Goal: Complete application form

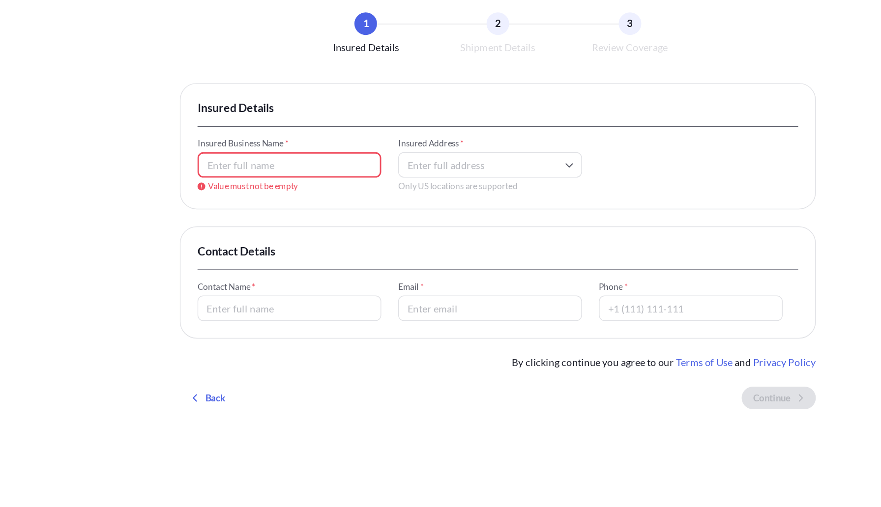
paste input "[DOMAIN_NAME]"
click at [242, 175] on input "[DOMAIN_NAME]" at bounding box center [295, 173] width 128 height 18
click at [246, 175] on input "[DOMAIN_NAME]" at bounding box center [295, 173] width 128 height 18
click at [250, 175] on input "[DOMAIN_NAME]" at bounding box center [295, 173] width 128 height 18
click at [246, 175] on input "[DOMAIN_NAME]" at bounding box center [295, 173] width 128 height 18
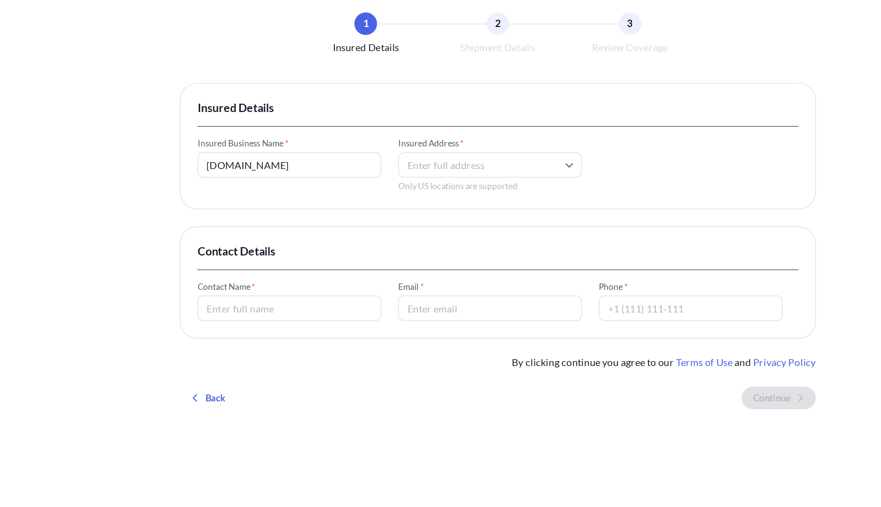
click at [276, 173] on input "[DOMAIN_NAME]" at bounding box center [295, 173] width 128 height 18
type input "[DOMAIN_NAME]"
click at [402, 173] on input "Insured Address *" at bounding box center [435, 173] width 128 height 18
click at [336, 195] on div "Insured Details Insured Business Name * [DOMAIN_NAME] Insured Address * Only US…" at bounding box center [440, 160] width 442 height 88
click at [281, 272] on input "Contact Name *" at bounding box center [295, 273] width 128 height 18
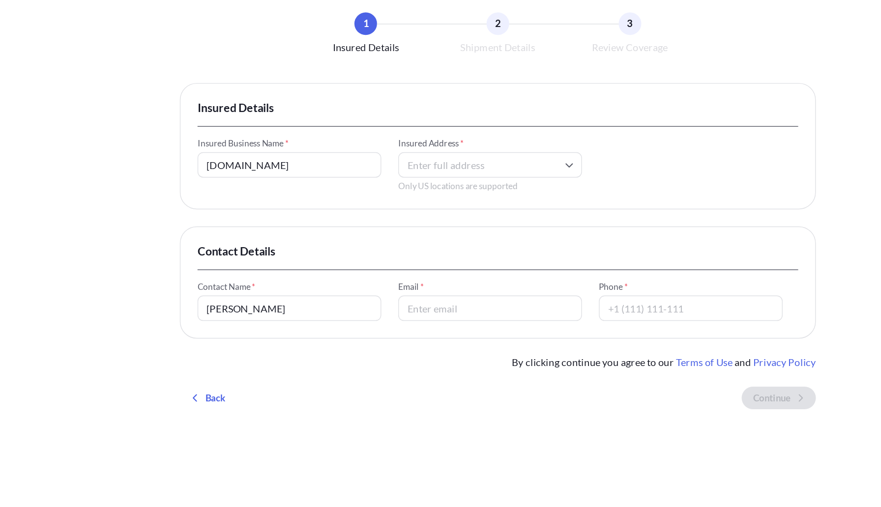
type input "[PERSON_NAME]"
click at [408, 169] on input "Insured Address *" at bounding box center [435, 173] width 128 height 18
paste input "[PERSON_NAME][EMAIL_ADDRESS][PERSON_NAME][DOMAIN_NAME]"
type input "[PERSON_NAME][EMAIL_ADDRESS][PERSON_NAME][DOMAIN_NAME]"
click at [293, 206] on div "Insured Details Insured Business Name * [DOMAIN_NAME] Insured Address * [PERSON…" at bounding box center [440, 233] width 442 height 235
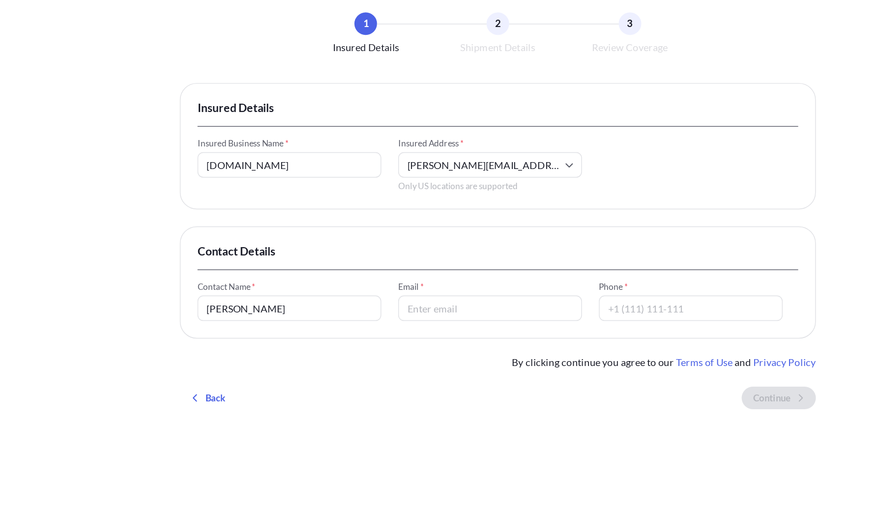
click at [407, 276] on input "Email *" at bounding box center [435, 273] width 128 height 18
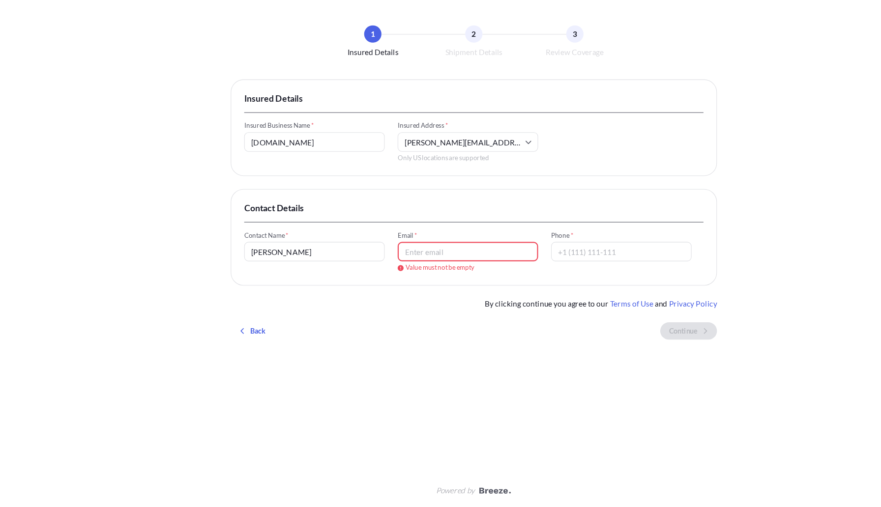
click at [464, 173] on input "[PERSON_NAME][EMAIL_ADDRESS][PERSON_NAME][DOMAIN_NAME]" at bounding box center [435, 173] width 128 height 18
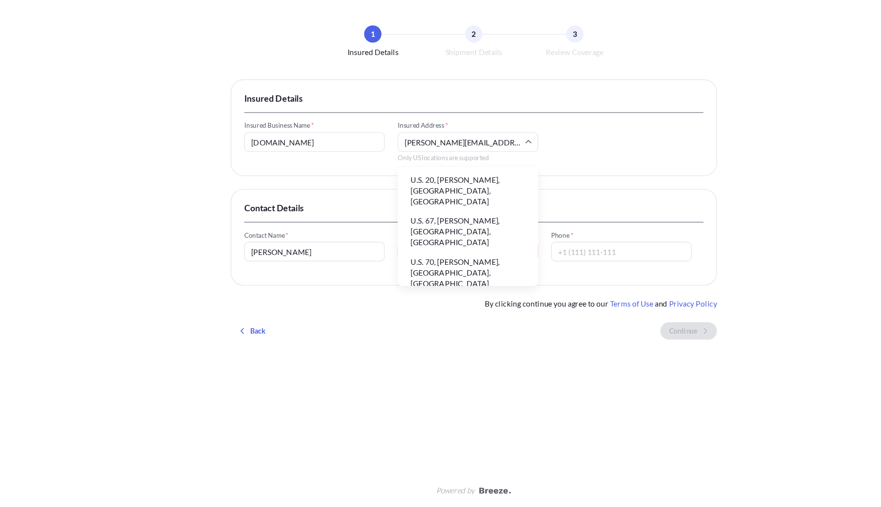
drag, startPoint x: 464, startPoint y: 173, endPoint x: 375, endPoint y: 173, distance: 89.5
click at [375, 173] on input "[PERSON_NAME][EMAIL_ADDRESS][PERSON_NAME][DOMAIN_NAME]" at bounding box center [435, 173] width 128 height 18
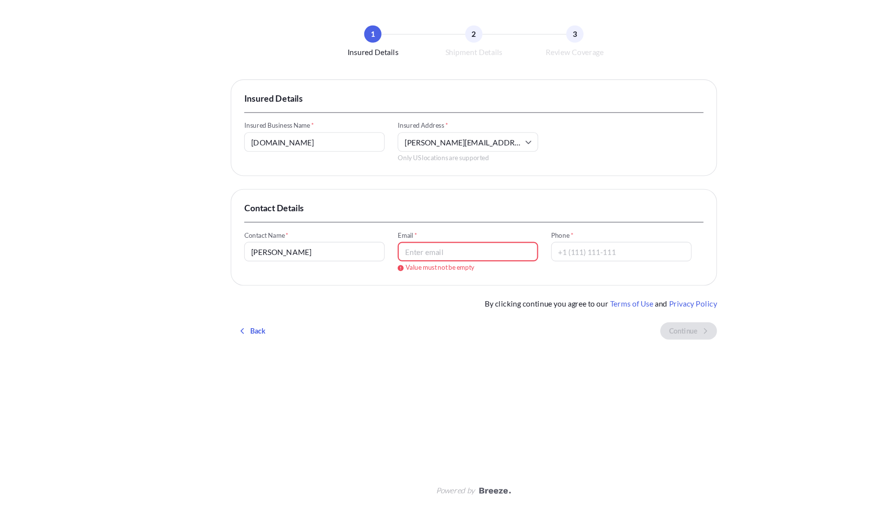
click at [330, 215] on div "Insured Details Insured Business Name * [DOMAIN_NAME] Insured Address * [PERSON…" at bounding box center [440, 238] width 442 height 245
click at [389, 264] on input "Email *" at bounding box center [435, 273] width 128 height 18
paste input "[PERSON_NAME][EMAIL_ADDRESS][PERSON_NAME][DOMAIN_NAME]"
type input "[PERSON_NAME][EMAIL_ADDRESS][PERSON_NAME][DOMAIN_NAME]"
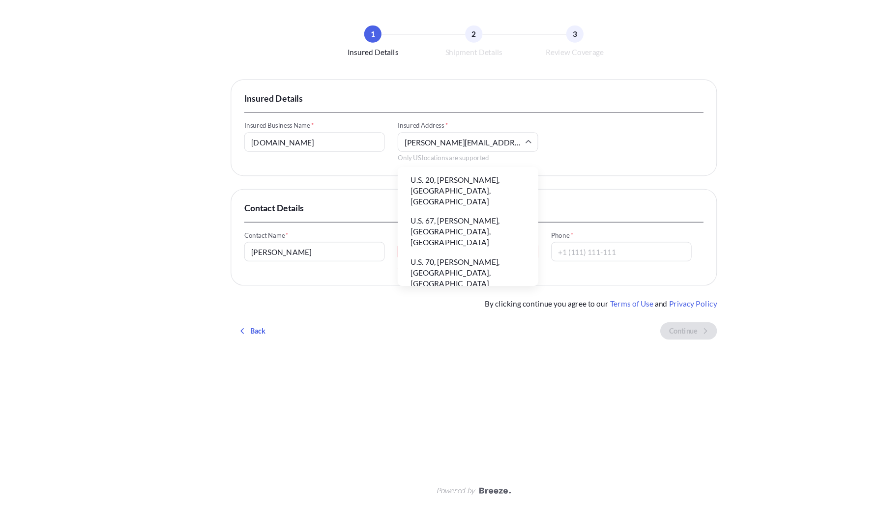
drag, startPoint x: 450, startPoint y: 177, endPoint x: 375, endPoint y: 174, distance: 74.7
click at [375, 174] on input "[PERSON_NAME][EMAIL_ADDRESS][PERSON_NAME][DOMAIN_NAME]" at bounding box center [435, 173] width 128 height 18
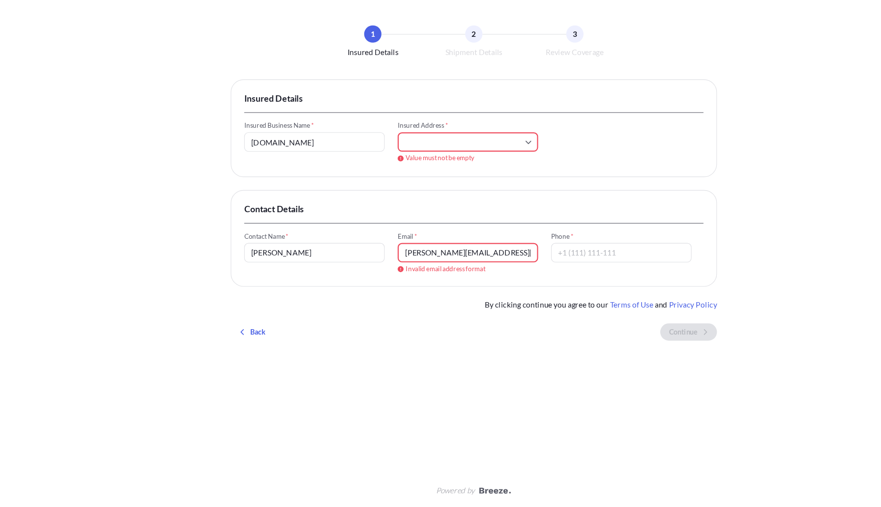
click at [463, 280] on input "[PERSON_NAME][EMAIL_ADDRESS][PERSON_NAME][DOMAIN_NAME]" at bounding box center [435, 274] width 128 height 18
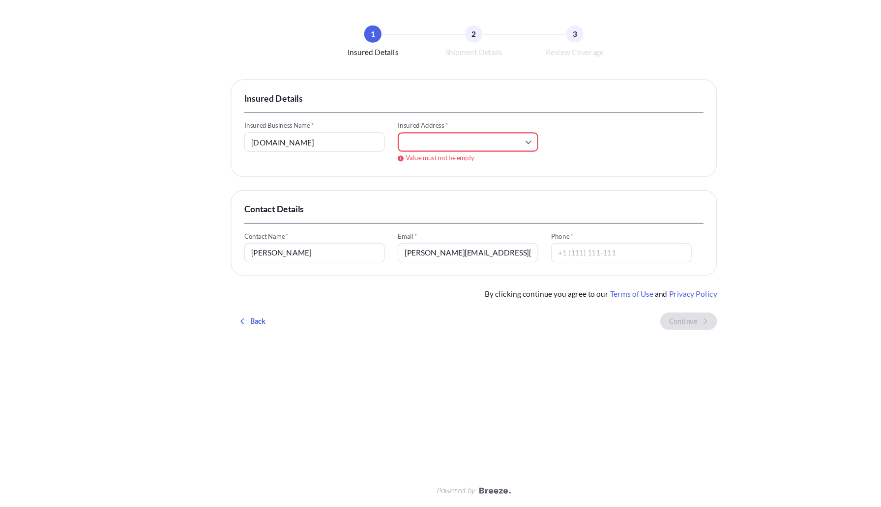
type input "[PERSON_NAME][EMAIL_ADDRESS][PERSON_NAME][DOMAIN_NAME]"
click at [443, 206] on div "Insured Details Insured Business Name * [DOMAIN_NAME] Insured Address * Value m…" at bounding box center [440, 234] width 442 height 236
click at [411, 177] on input "Insured Address *" at bounding box center [435, 173] width 128 height 18
drag, startPoint x: 450, startPoint y: 277, endPoint x: 356, endPoint y: 276, distance: 94.4
click at [356, 276] on div "Contact Name * [PERSON_NAME] Email * [PERSON_NAME][EMAIL_ADDRESS][PERSON_NAME][…" at bounding box center [440, 269] width 418 height 28
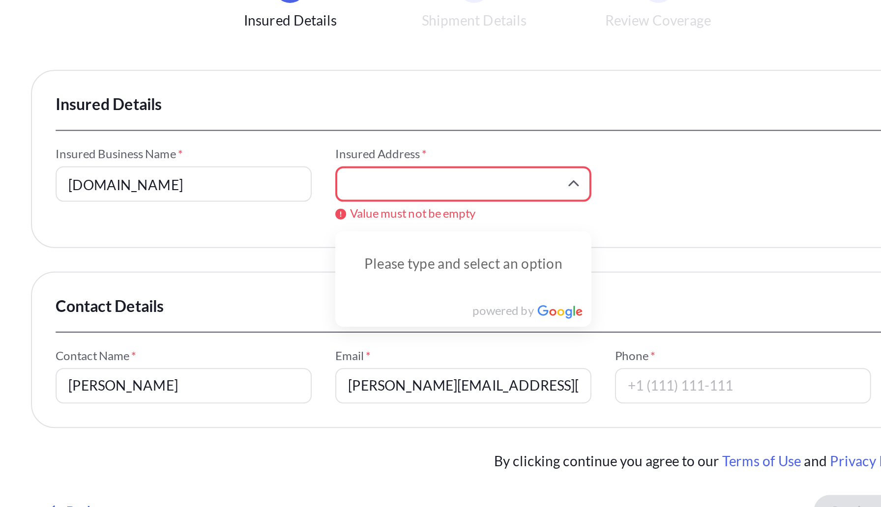
click at [398, 169] on input "Insured Address *" at bounding box center [435, 173] width 128 height 18
paste input "[STREET_ADDRESS]"
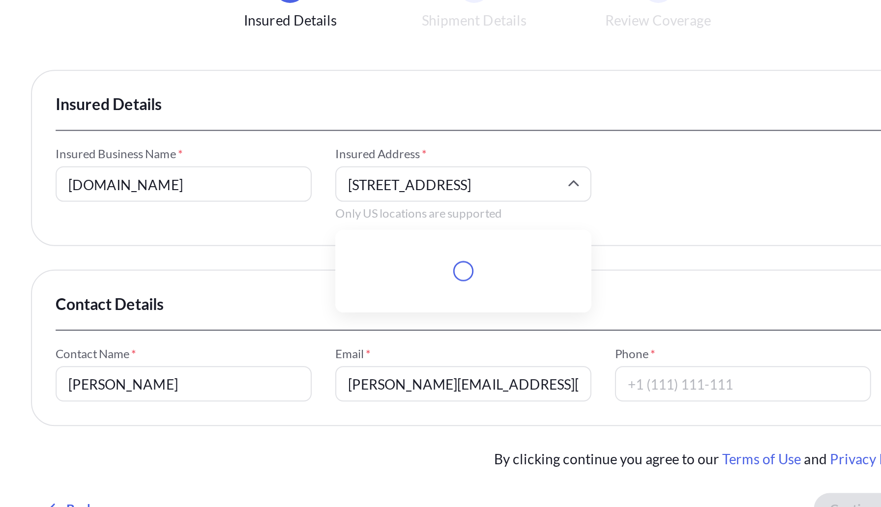
scroll to position [0, 1]
click at [451, 211] on li "[STREET_ADDRESS]" at bounding box center [435, 209] width 120 height 19
type input "[STREET_ADDRESS]"
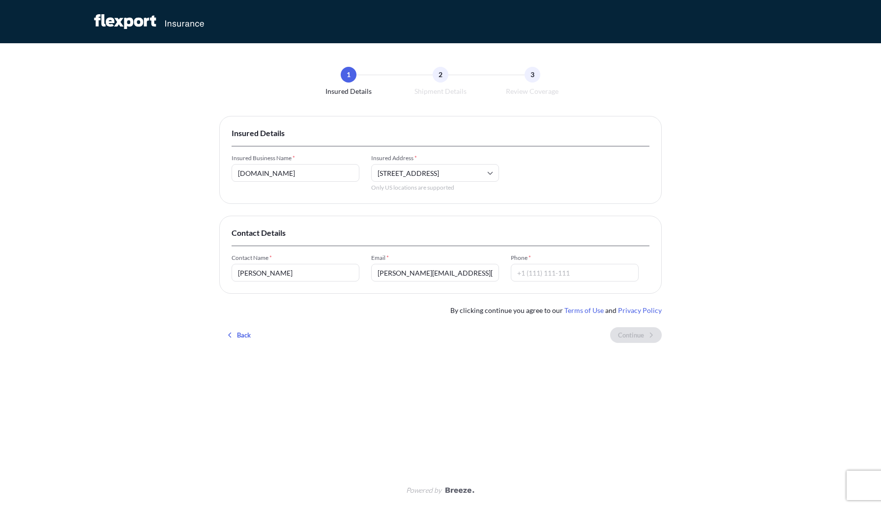
click at [524, 275] on input "Phone *" at bounding box center [575, 273] width 128 height 18
type input "3107349257"
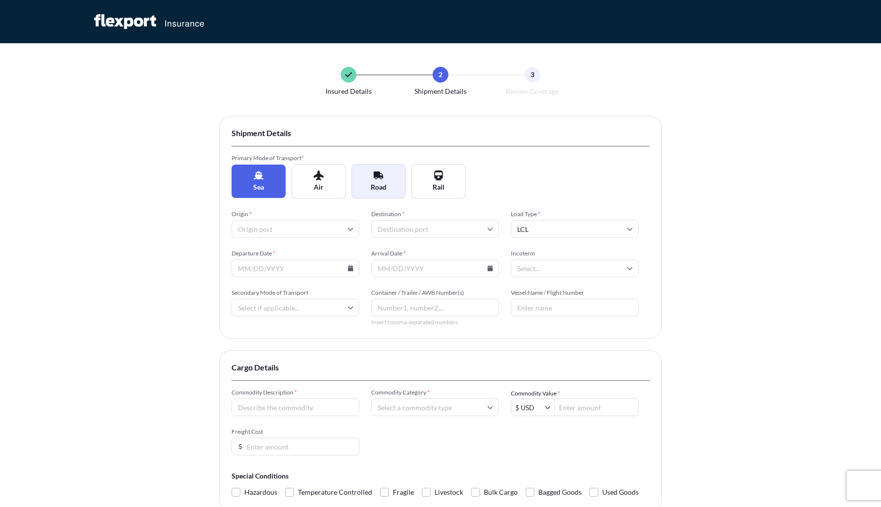
click at [375, 181] on button "Road" at bounding box center [378, 181] width 54 height 34
type input "LTL"
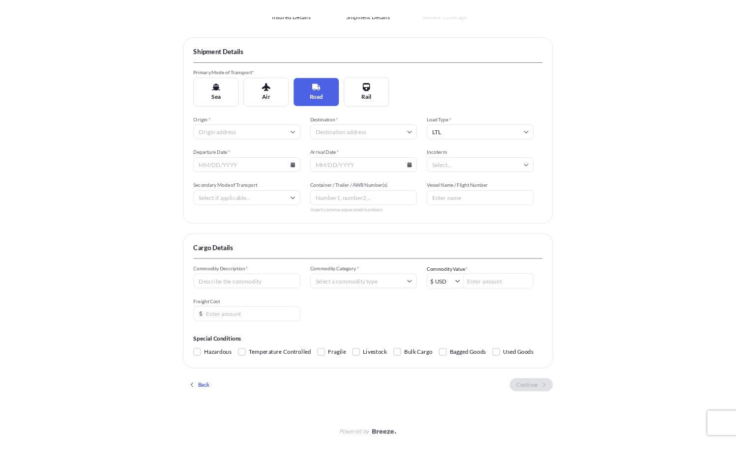
scroll to position [92, 0]
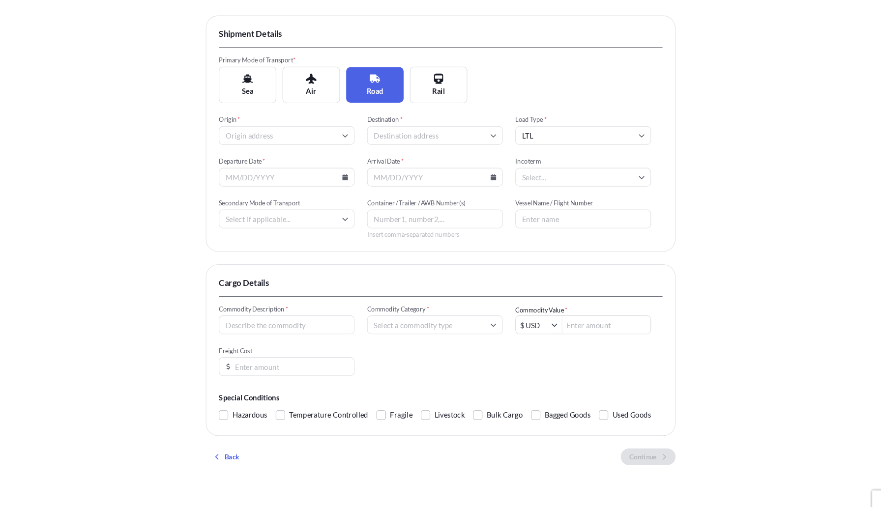
click at [291, 132] on input "Origin *" at bounding box center [295, 137] width 128 height 18
click at [178, 179] on div "Insured Details 2 Shipment Details 3 Review Coverage Shipment Details Primary M…" at bounding box center [440, 210] width 881 height 605
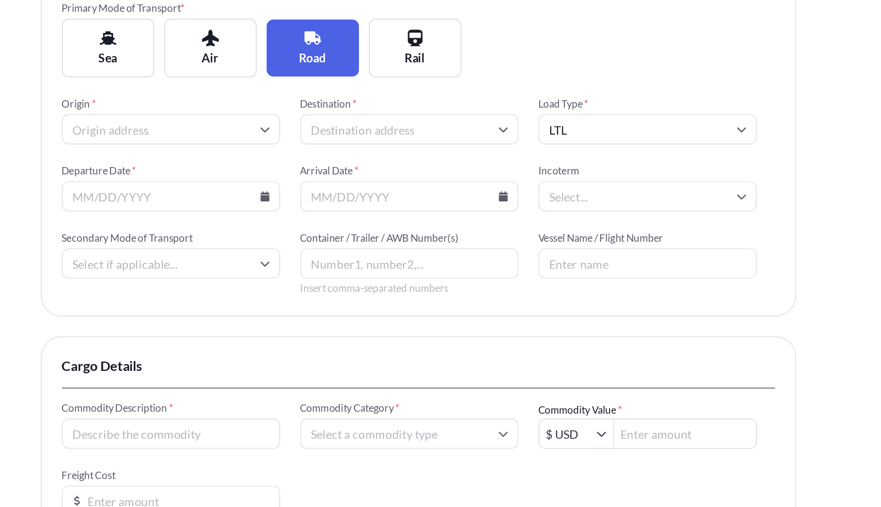
scroll to position [54, 0]
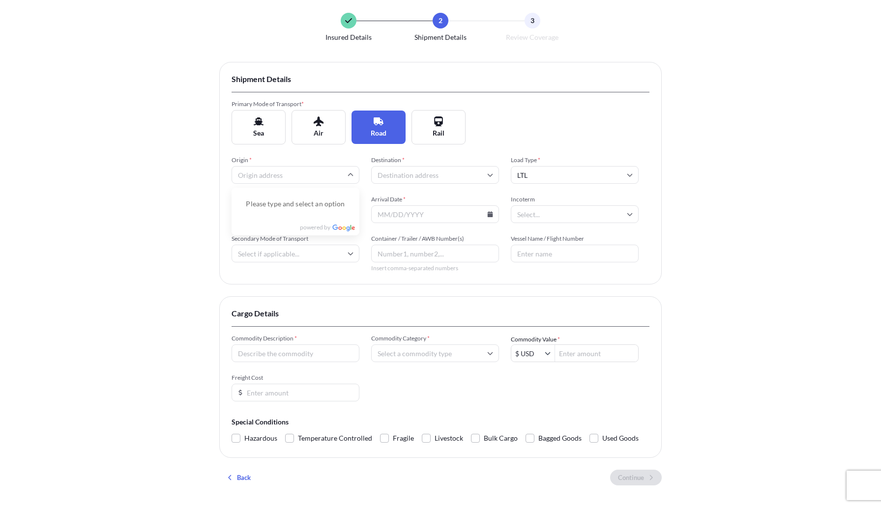
click at [317, 173] on input "Origin *" at bounding box center [295, 175] width 128 height 18
click at [173, 210] on div "Insured Details 2 Shipment Details 3 Review Coverage Shipment Details Primary M…" at bounding box center [440, 248] width 881 height 605
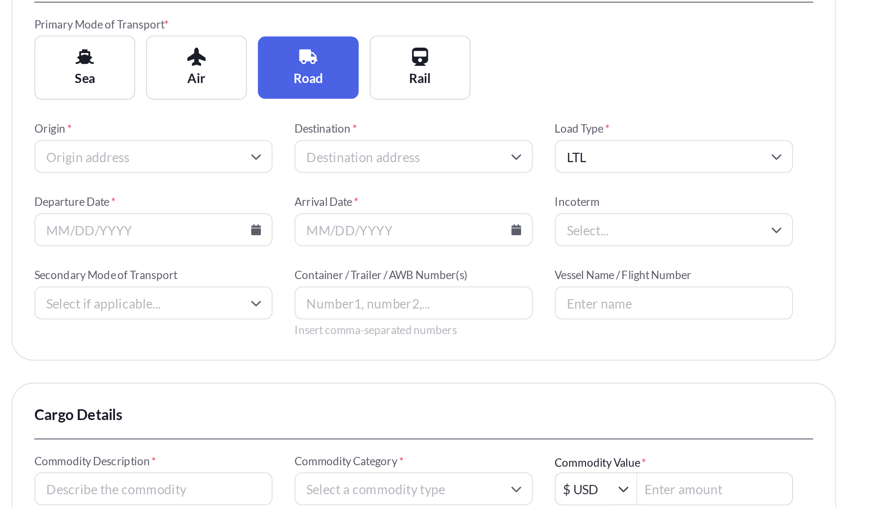
click at [328, 181] on input "Origin *" at bounding box center [295, 175] width 128 height 18
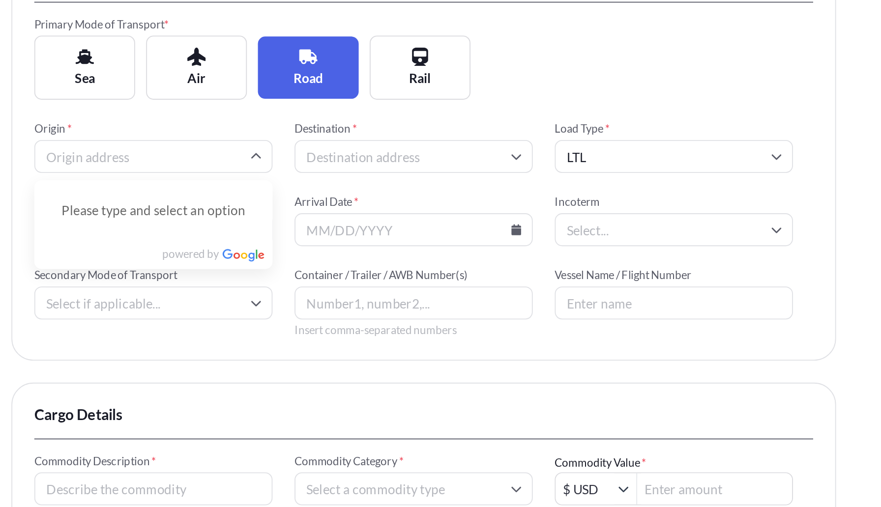
click at [286, 155] on form "Primary Mode of Transport * Sea Air Road Rail Origin * Please type and select a…" at bounding box center [440, 186] width 418 height 172
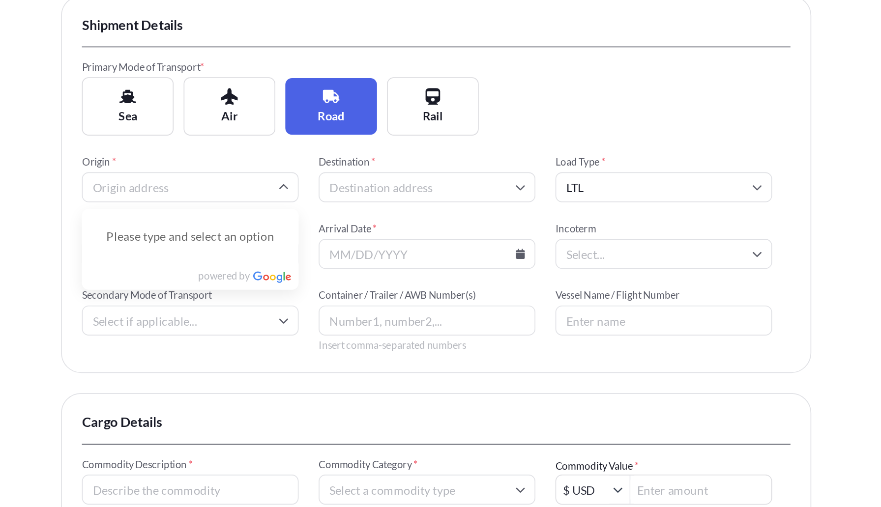
click at [310, 175] on input "Origin *" at bounding box center [295, 175] width 128 height 18
click at [295, 158] on span "Origin *" at bounding box center [295, 160] width 128 height 8
click at [295, 166] on input "Origin *" at bounding box center [295, 175] width 128 height 18
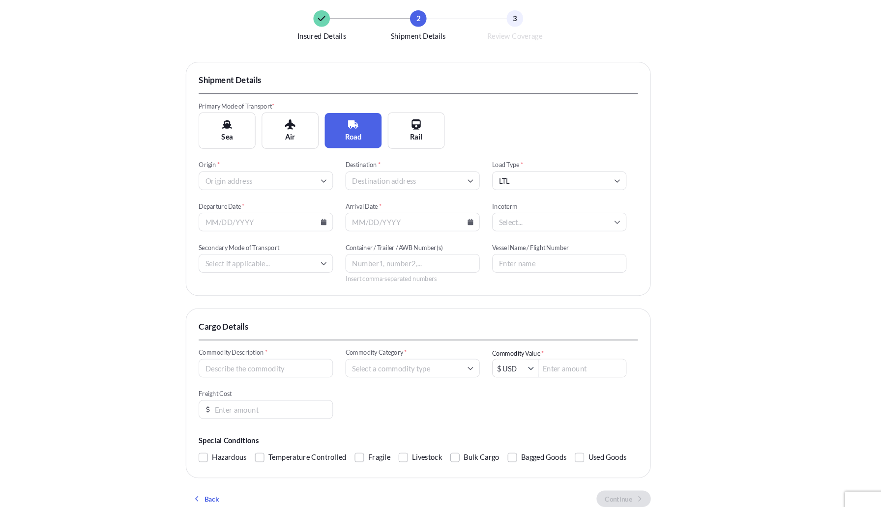
click at [184, 173] on div "Insured Details 2 Shipment Details 3 Review Coverage Shipment Details Primary M…" at bounding box center [440, 248] width 881 height 605
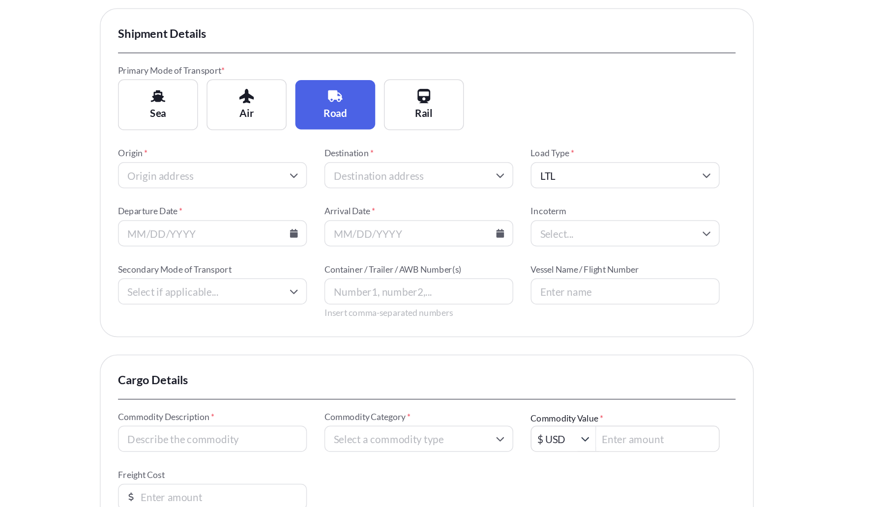
click at [309, 168] on input "Origin *" at bounding box center [295, 175] width 128 height 18
click at [185, 185] on div "Insured Details 2 Shipment Details 3 Review Coverage Shipment Details Primary M…" at bounding box center [440, 248] width 881 height 605
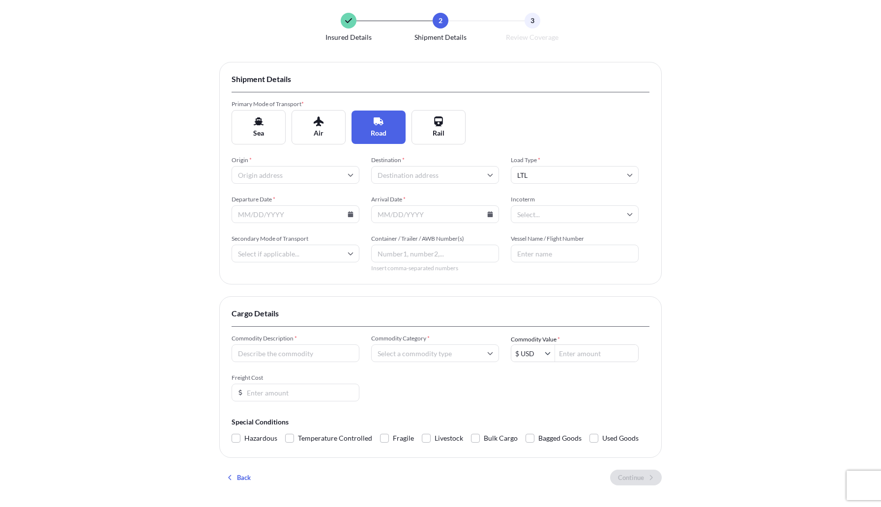
click at [327, 175] on input "Origin *" at bounding box center [295, 175] width 128 height 18
click at [159, 207] on div "Insured Details 2 Shipment Details 3 Review Coverage Shipment Details Primary M…" at bounding box center [440, 248] width 881 height 605
click at [289, 178] on input "Origin *" at bounding box center [295, 175] width 128 height 18
click at [156, 211] on div "Insured Details 2 Shipment Details 3 Review Coverage Shipment Details Primary M…" at bounding box center [440, 248] width 881 height 605
click at [341, 157] on span "Origin *" at bounding box center [295, 160] width 128 height 8
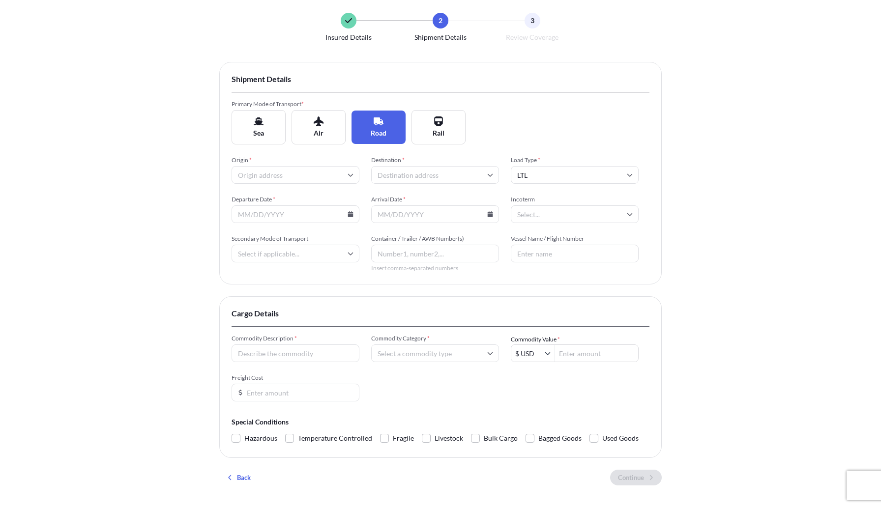
click at [341, 166] on input "Origin *" at bounding box center [295, 175] width 128 height 18
